Goal: Find specific page/section: Find specific page/section

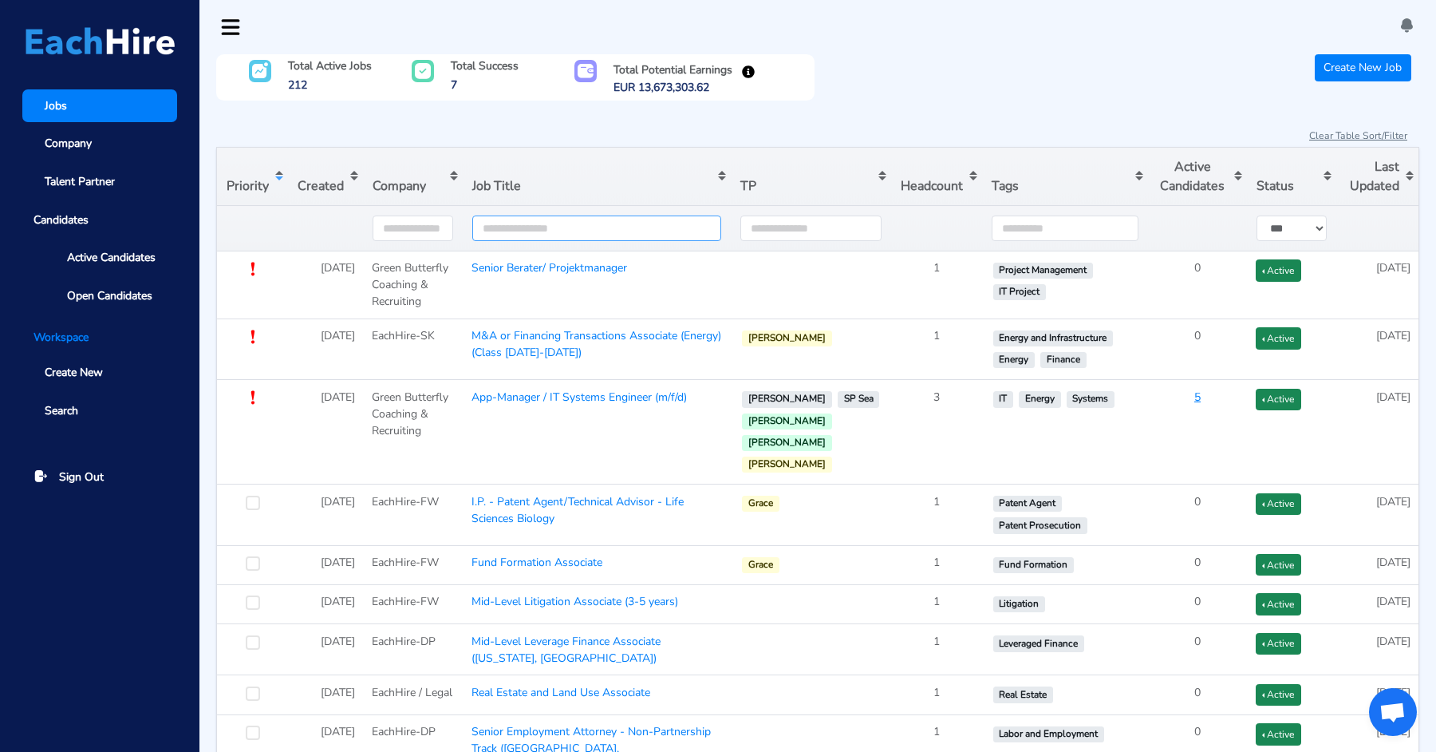
click at [524, 222] on input "text" at bounding box center [596, 228] width 249 height 26
click at [490, 108] on div "Total Active Jobs 212 Total Success 7 Total Potential Earnings EUR 13,673,303.6…" at bounding box center [817, 89] width 1203 height 71
click at [140, 259] on span "Active Candidates" at bounding box center [111, 257] width 89 height 17
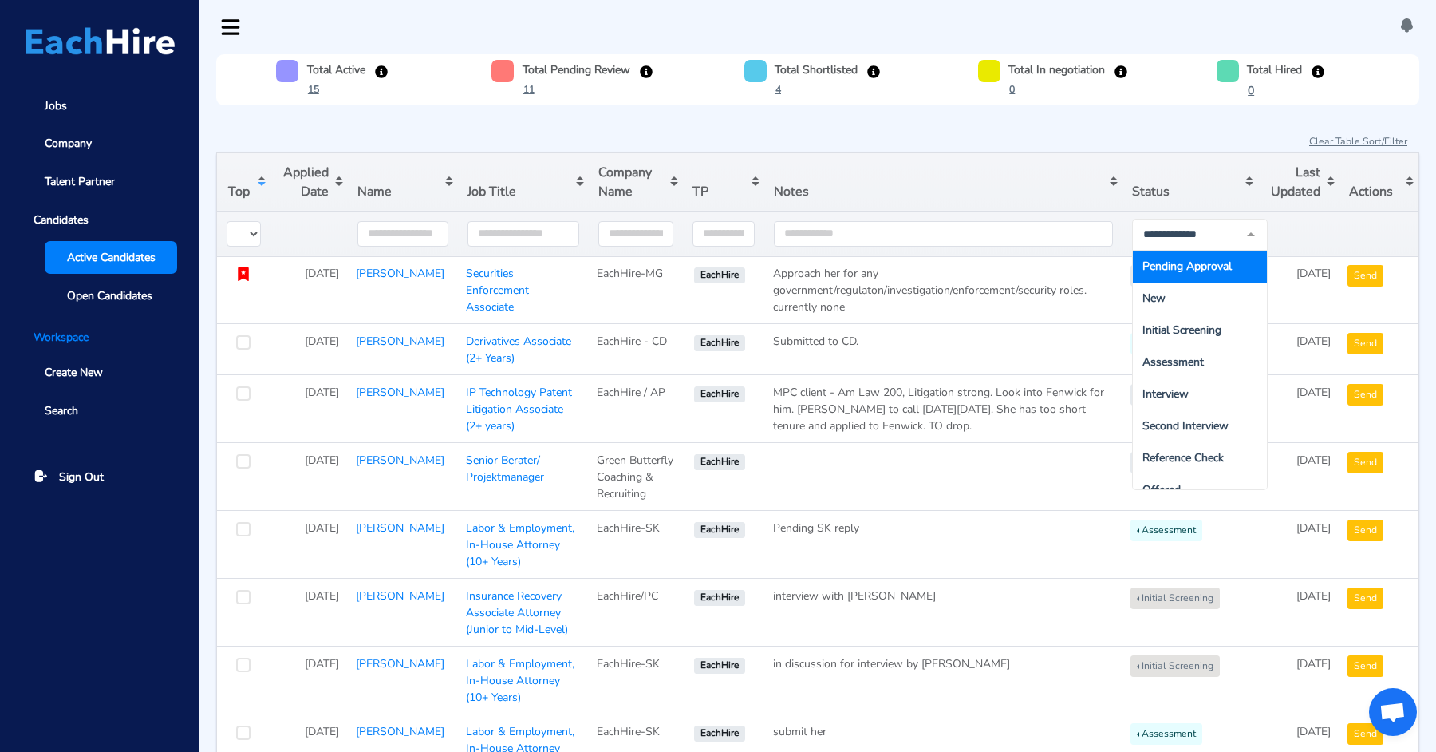
click at [1161, 263] on span "Pending Approval" at bounding box center [1187, 266] width 89 height 15
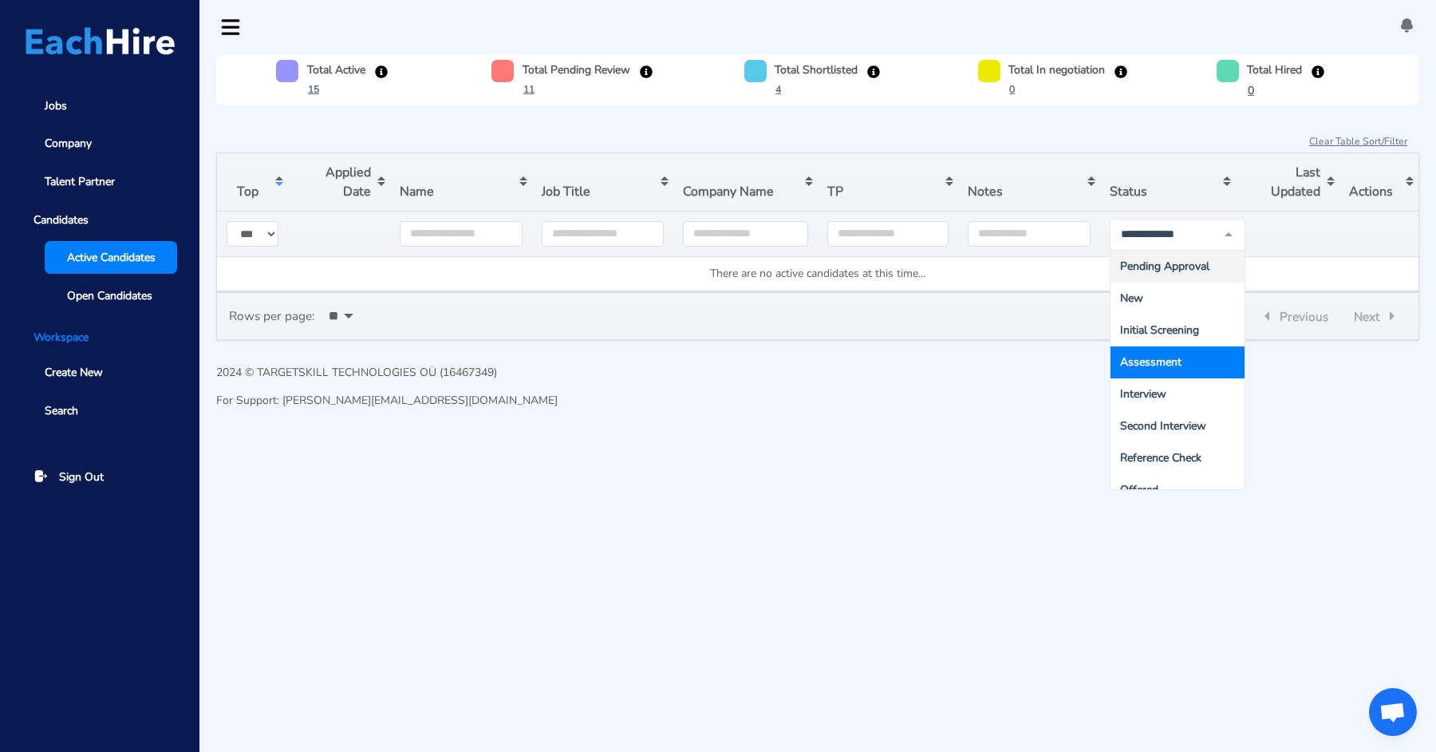
click at [1006, 420] on html "Jobs Company Talent Partner Candidates Active Candidates Open Candidates Worksp…" at bounding box center [718, 210] width 1436 height 420
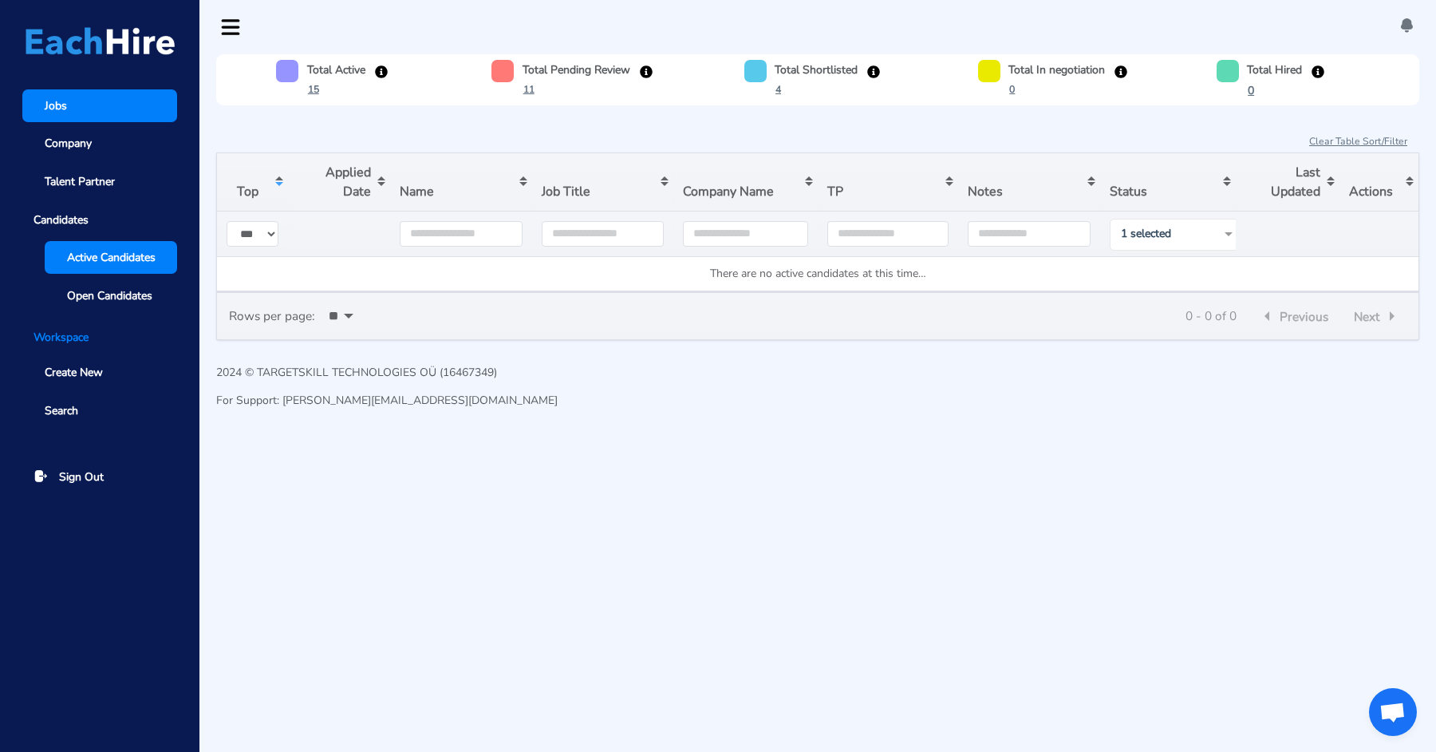
click at [129, 104] on link "Jobs" at bounding box center [99, 105] width 155 height 33
